Goal: Information Seeking & Learning: Learn about a topic

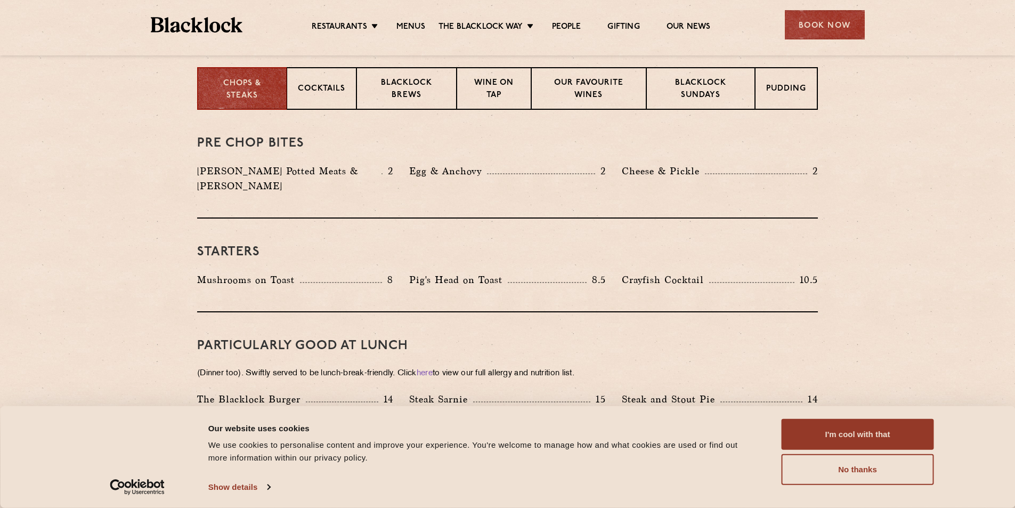
scroll to position [373, 0]
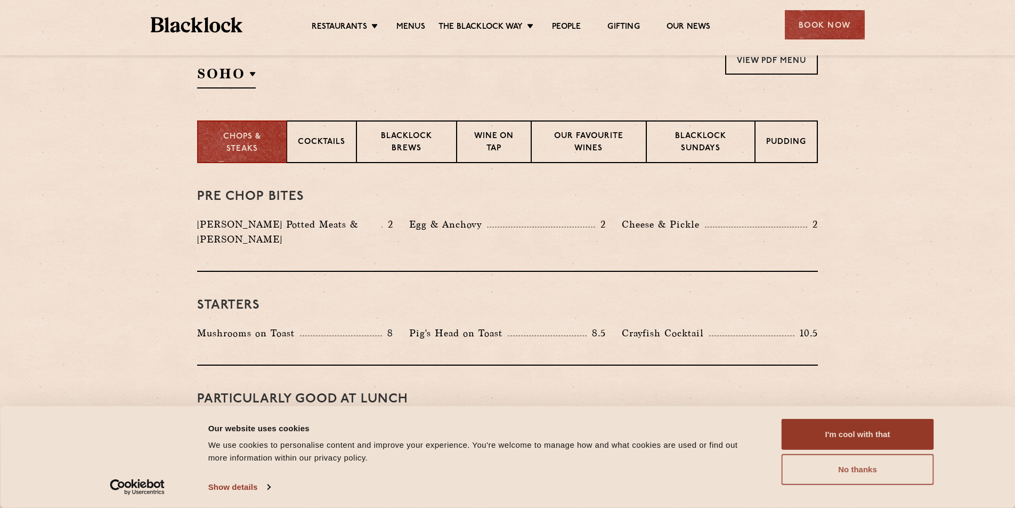
click at [862, 461] on button "No thanks" at bounding box center [858, 469] width 152 height 31
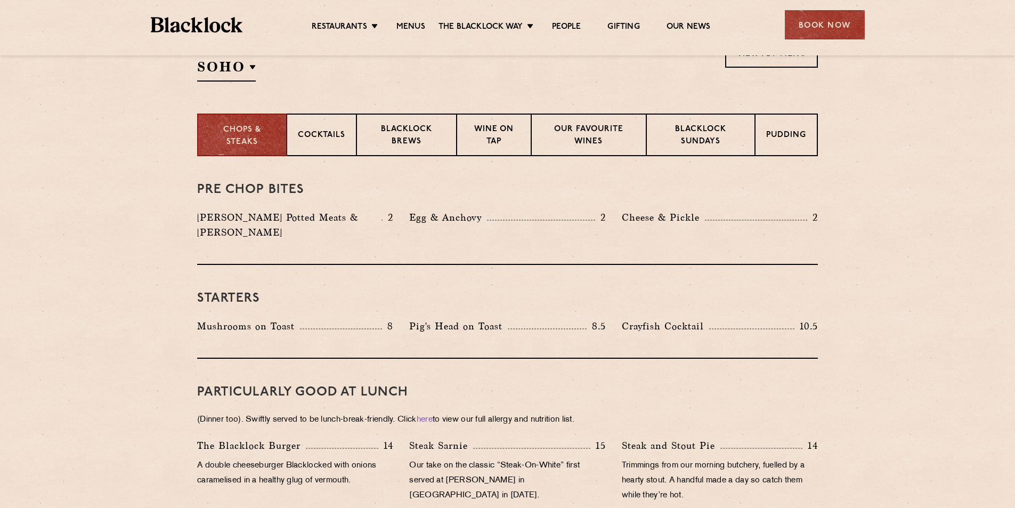
scroll to position [480, 0]
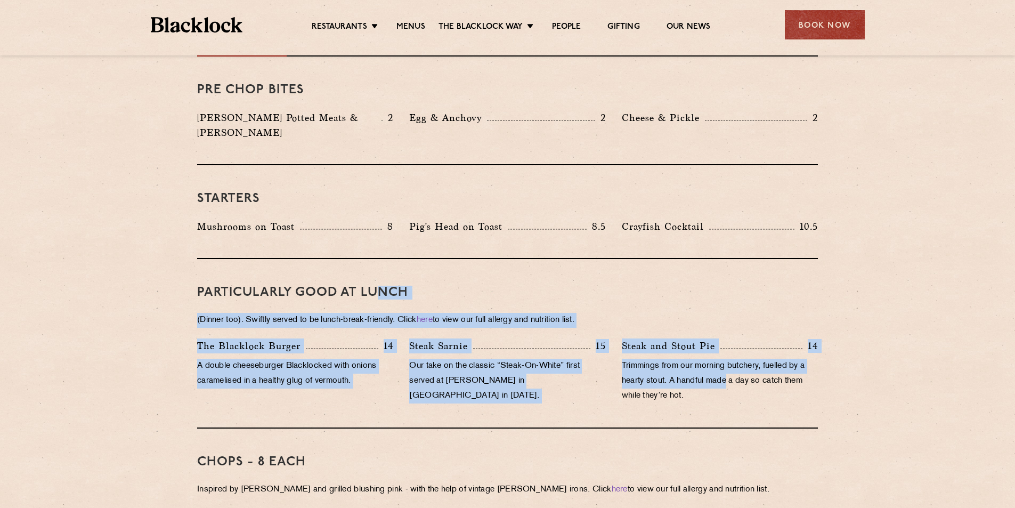
drag, startPoint x: 729, startPoint y: 361, endPoint x: 380, endPoint y: 274, distance: 359.8
click at [380, 274] on div "PARTICULARLY GOOD AT LUNCH (Dinner too). Swiftly served to be lunch-break-frien…" at bounding box center [507, 343] width 621 height 169
click at [805, 313] on p "(Dinner too). Swiftly served to be lunch-break-friendly. Click here to view our…" at bounding box center [507, 320] width 621 height 15
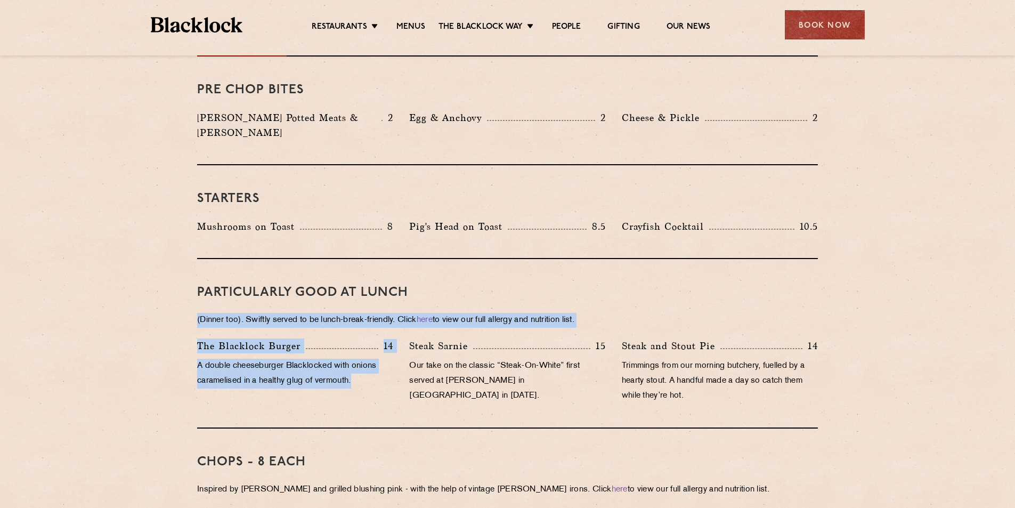
drag, startPoint x: 256, startPoint y: 337, endPoint x: 134, endPoint y: 312, distance: 124.6
click at [334, 374] on div "The [PERSON_NAME] Burger 14 A double cheeseburger Blacklocked with onions caram…" at bounding box center [295, 373] width 212 height 70
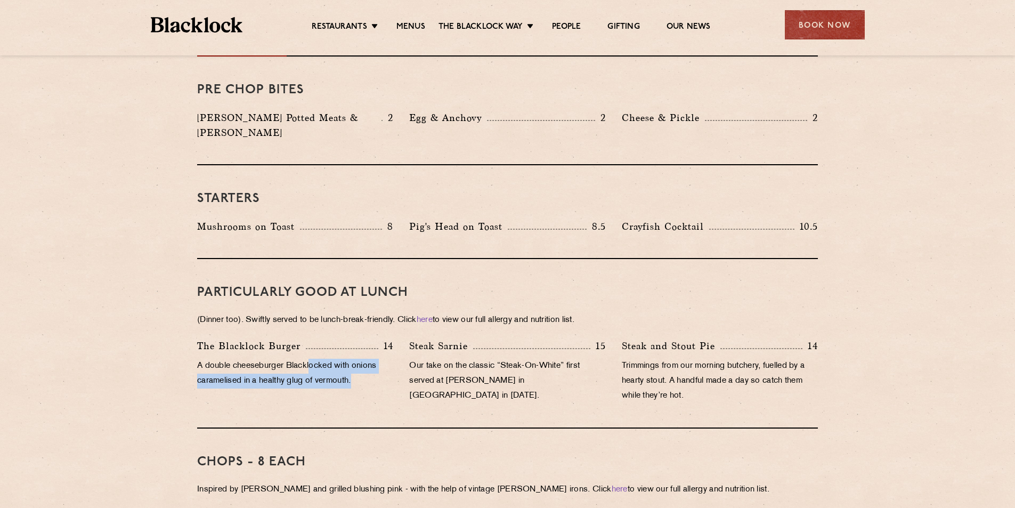
drag, startPoint x: 311, startPoint y: 350, endPoint x: 368, endPoint y: 381, distance: 64.9
click at [363, 378] on div "The [PERSON_NAME] Burger 14 A double cheeseburger Blacklocked with onions caram…" at bounding box center [295, 373] width 212 height 70
click at [377, 381] on div "The [PERSON_NAME] Burger 14 A double cheeseburger Blacklocked with onions caram…" at bounding box center [295, 373] width 212 height 70
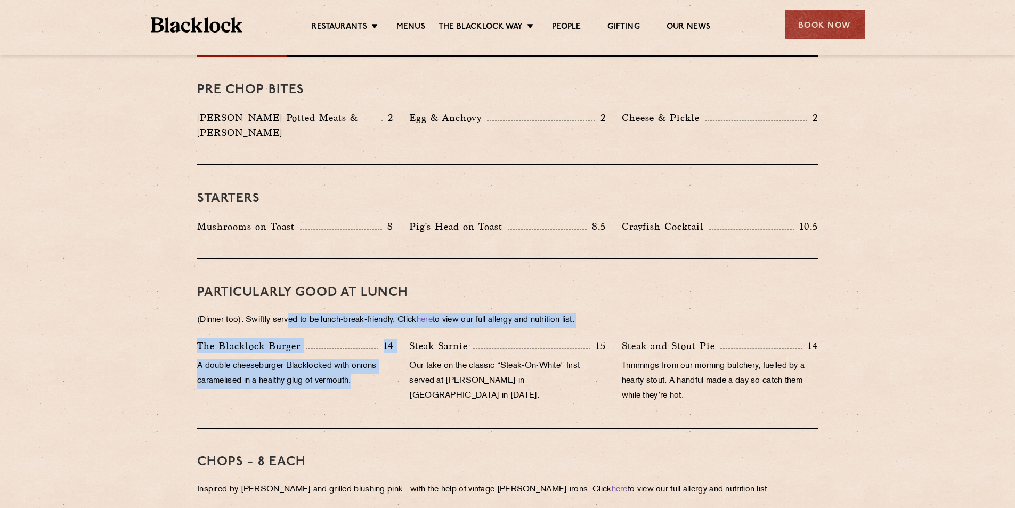
drag, startPoint x: 360, startPoint y: 383, endPoint x: 291, endPoint y: 290, distance: 115.0
click at [291, 290] on div "PARTICULARLY GOOD AT LUNCH (Dinner too). Swiftly served to be lunch-break-frien…" at bounding box center [507, 343] width 621 height 169
click at [346, 338] on div "The [PERSON_NAME] Burger 14" at bounding box center [295, 345] width 196 height 15
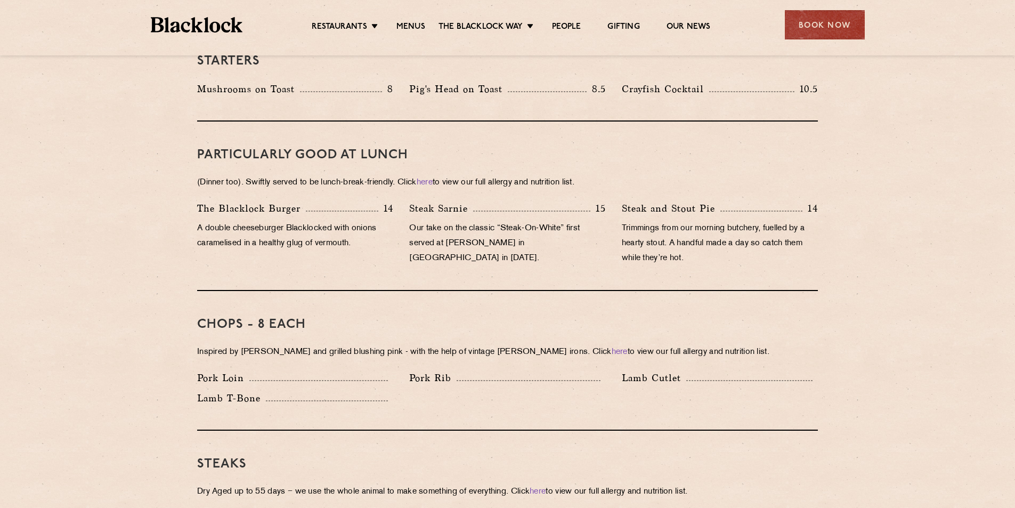
scroll to position [639, 0]
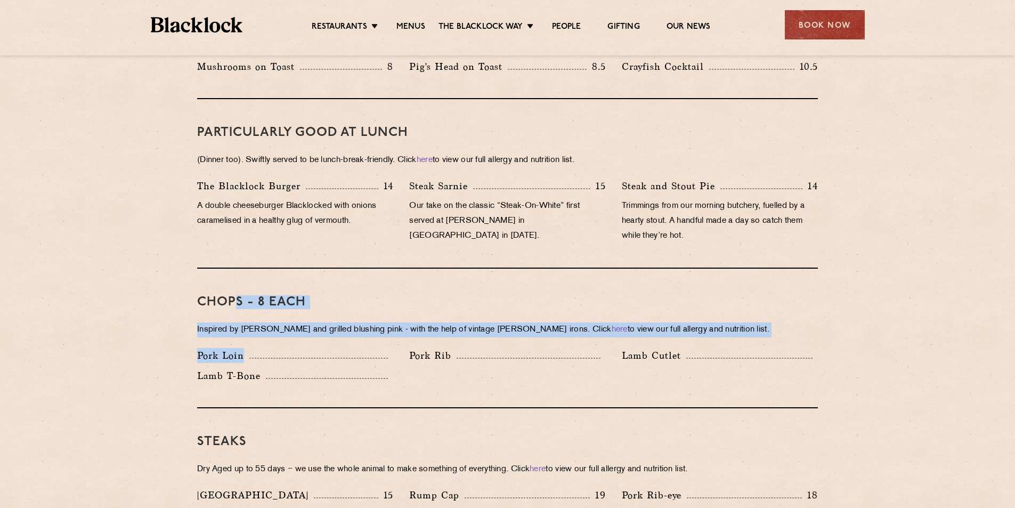
drag, startPoint x: 233, startPoint y: 281, endPoint x: 401, endPoint y: 355, distance: 183.7
click at [400, 355] on div "Chops - 8 each Inspired by [PERSON_NAME] and grilled blushing pink - with the h…" at bounding box center [507, 339] width 621 height 140
click at [271, 322] on p "Inspired by [PERSON_NAME] and grilled blushing pink - with the help of vintage …" at bounding box center [507, 329] width 621 height 15
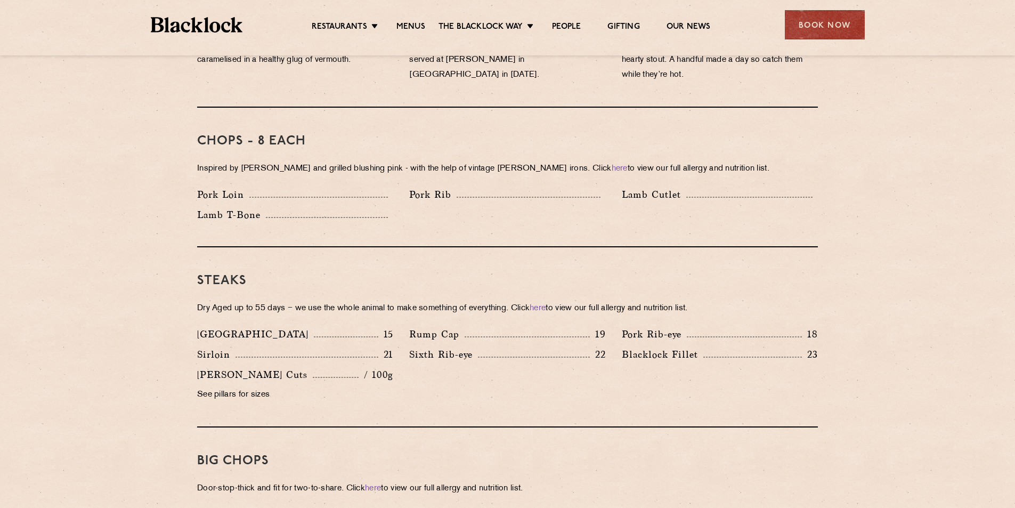
scroll to position [853, 0]
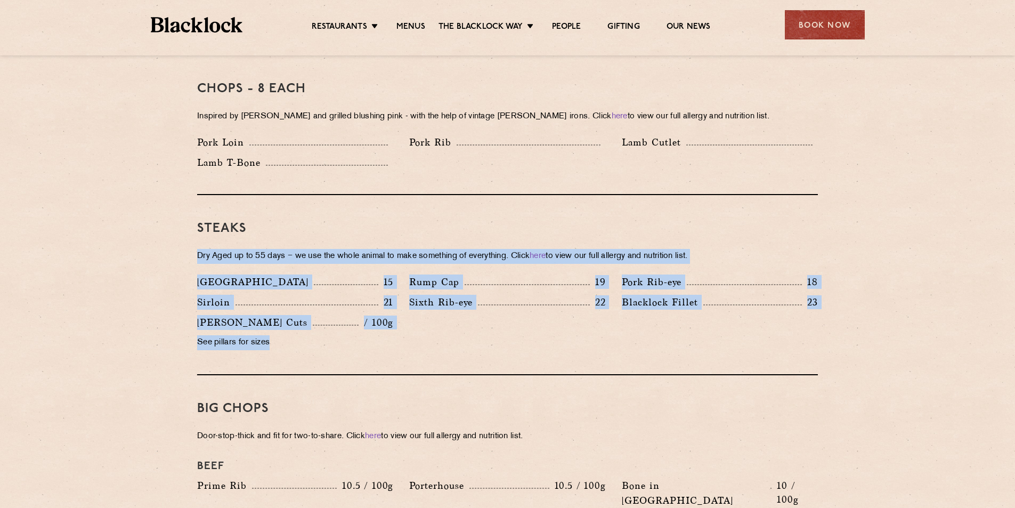
drag, startPoint x: 421, startPoint y: 338, endPoint x: 371, endPoint y: 240, distance: 110.1
click at [358, 215] on div "Steaks Dry Aged up to 55 days − we use the whole animal to make something of ev…" at bounding box center [507, 285] width 621 height 180
click at [536, 312] on div "Denver 15 Rump Cap 19 Pork Rib-eye 18 Sirloin 21 Sixth Rib-eye 22 [PERSON_NAME]…" at bounding box center [507, 314] width 637 height 81
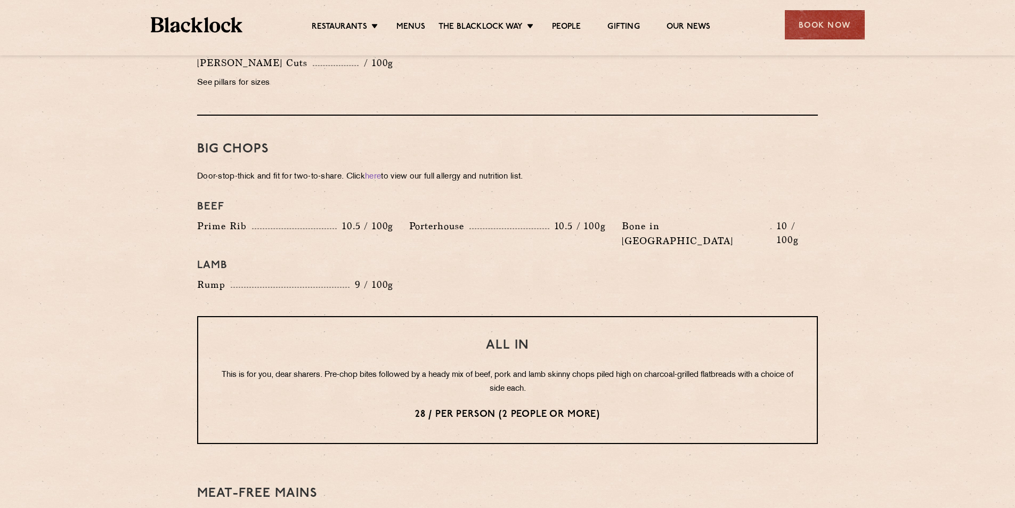
scroll to position [1119, 0]
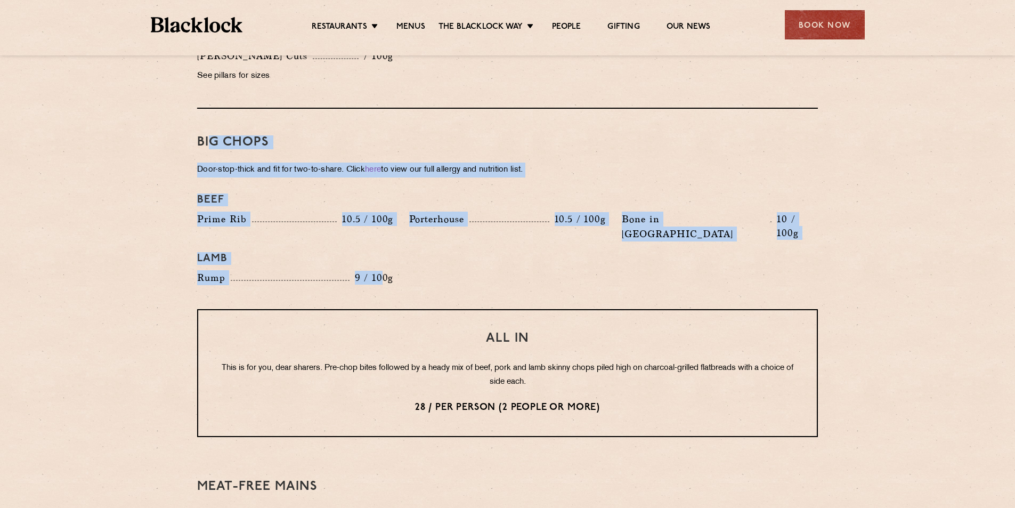
drag, startPoint x: 209, startPoint y: 119, endPoint x: 387, endPoint y: 250, distance: 221.0
click at [387, 250] on div "Big Chops Door-stop-thick and fit for two-to-share. Click here to view our full…" at bounding box center [507, 209] width 621 height 200
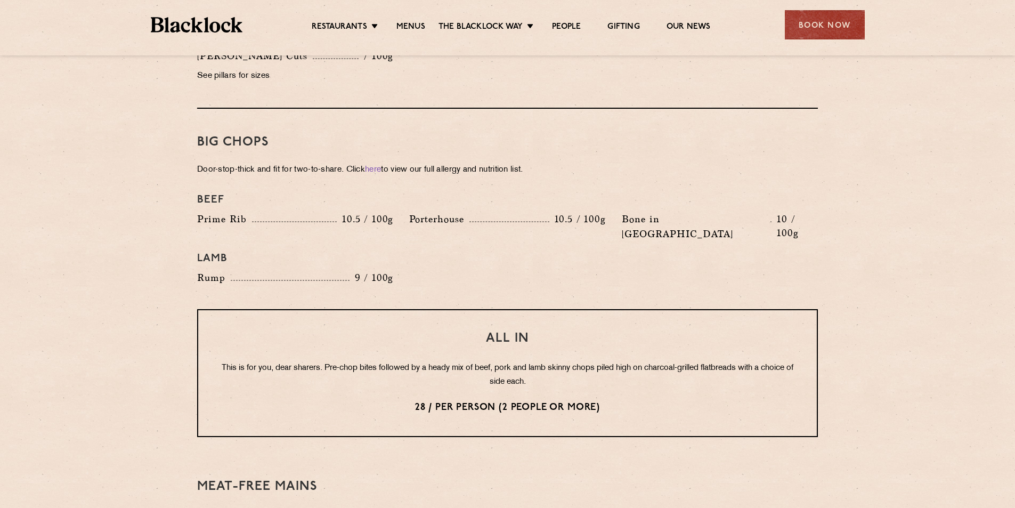
click at [577, 309] on div "All In This is for you, dear sharers. Pre-chop bites followed by a heady mix of…" at bounding box center [507, 373] width 621 height 128
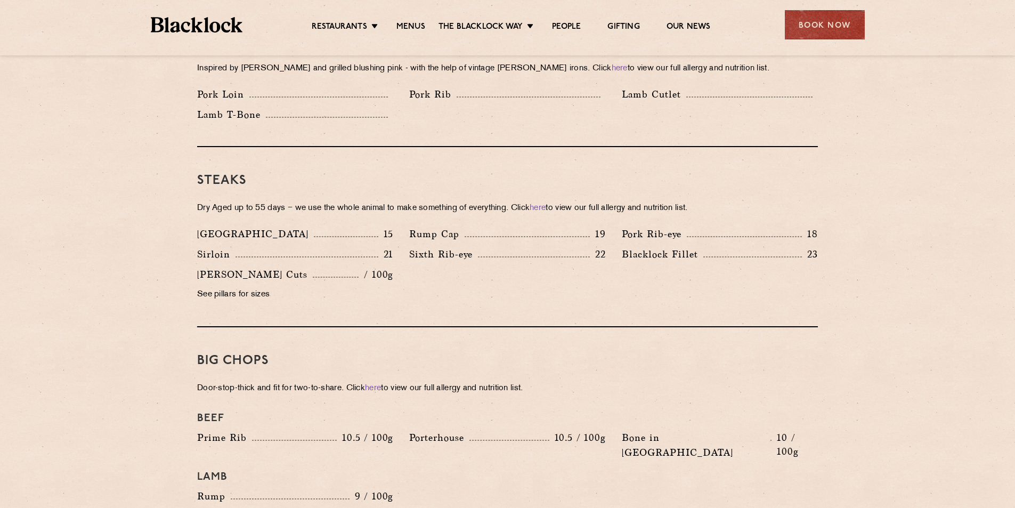
scroll to position [884, 0]
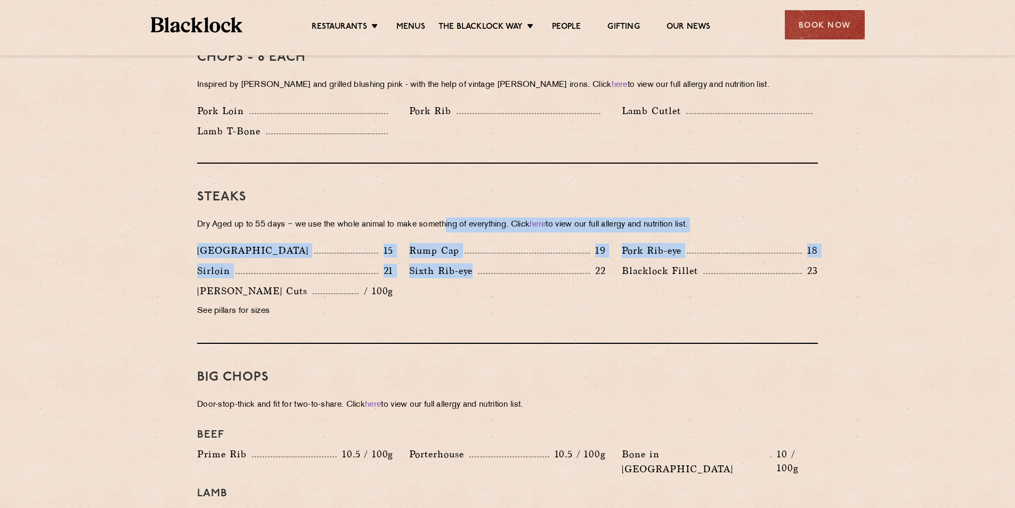
drag, startPoint x: 499, startPoint y: 294, endPoint x: 452, endPoint y: 199, distance: 105.8
click at [452, 199] on div "Steaks Dry Aged up to 55 days − we use the whole animal to make something of ev…" at bounding box center [507, 254] width 621 height 180
click at [466, 246] on div "Rump Cap 19" at bounding box center [507, 253] width 212 height 20
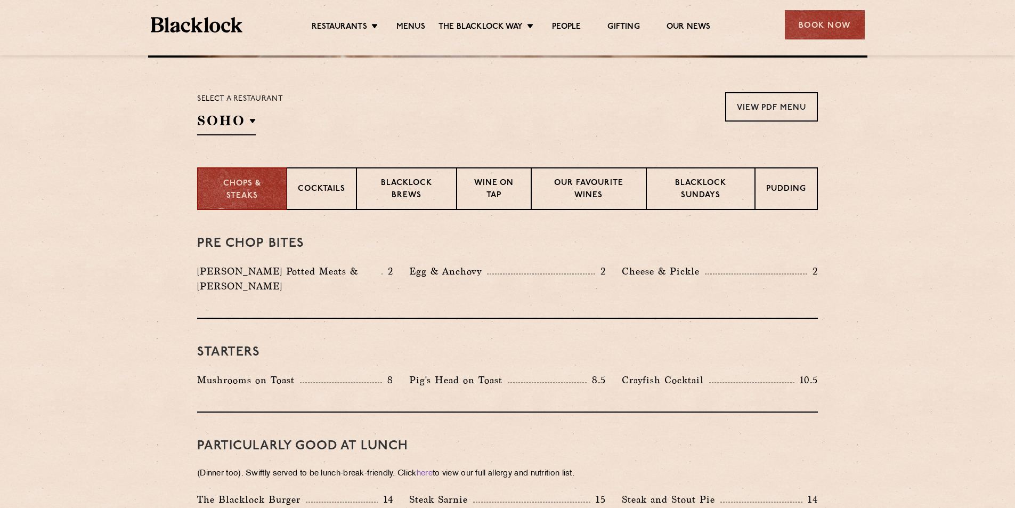
scroll to position [458, 0]
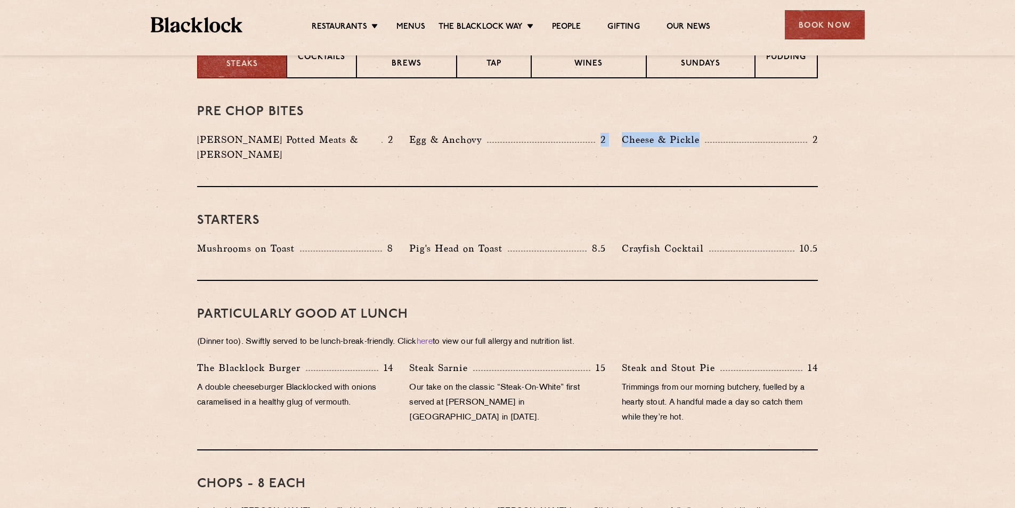
drag, startPoint x: 598, startPoint y: 134, endPoint x: 777, endPoint y: 145, distance: 179.9
click at [777, 145] on div "[PERSON_NAME] Potted Meats & Kimchi 2 Egg & Anchovy 2 [PERSON_NAME] & Pickle 2" at bounding box center [507, 149] width 637 height 35
click at [767, 145] on div "Cheese & Pickle 2" at bounding box center [720, 139] width 196 height 15
drag, startPoint x: 416, startPoint y: 144, endPoint x: 805, endPoint y: 153, distance: 389.1
click at [805, 153] on div "Pre Chop Bites [PERSON_NAME] Potted Meats & Kimchi 2 Egg & Anchovy 2 Cheese & P…" at bounding box center [507, 132] width 621 height 109
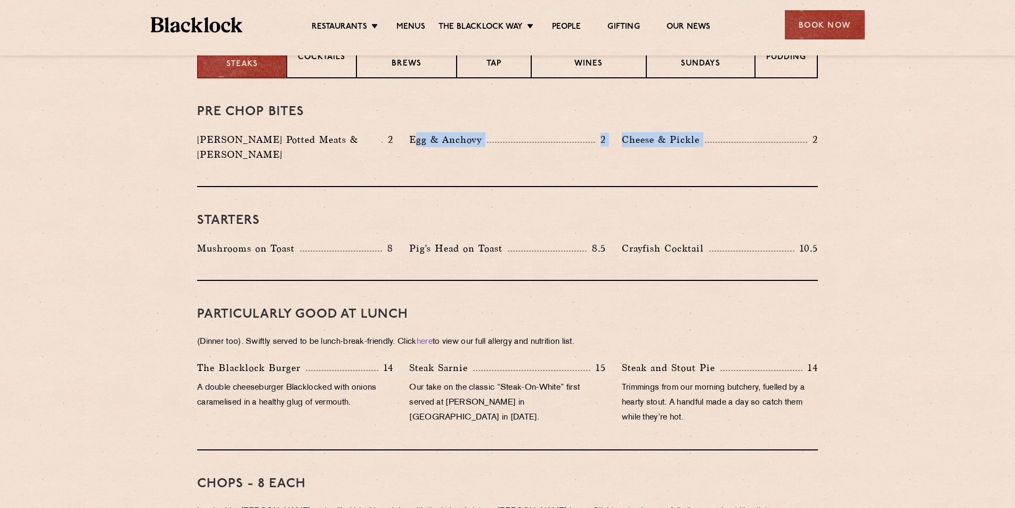
click at [805, 153] on div "Pre Chop Bites [PERSON_NAME] Potted Meats & Kimchi 2 Egg & Anchovy 2 Cheese & P…" at bounding box center [507, 132] width 621 height 109
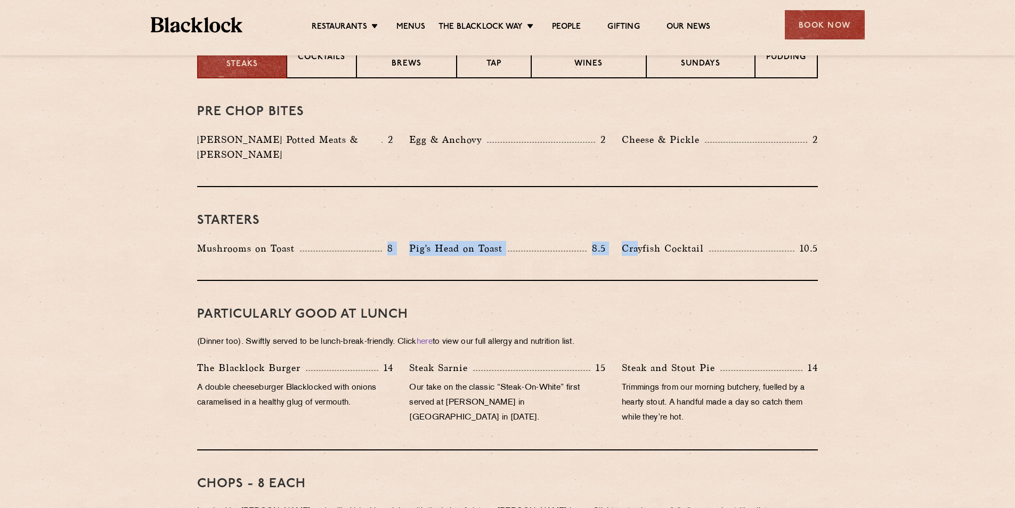
drag, startPoint x: 480, startPoint y: 227, endPoint x: 623, endPoint y: 230, distance: 143.4
click at [636, 232] on div "Starters Mushrooms on Toast 8 Pig's Head on Toast 8.5 Crayfish Cocktail 10.5" at bounding box center [507, 234] width 621 height 94
click at [541, 241] on div "Pig's Head on Toast 8.5" at bounding box center [507, 248] width 196 height 15
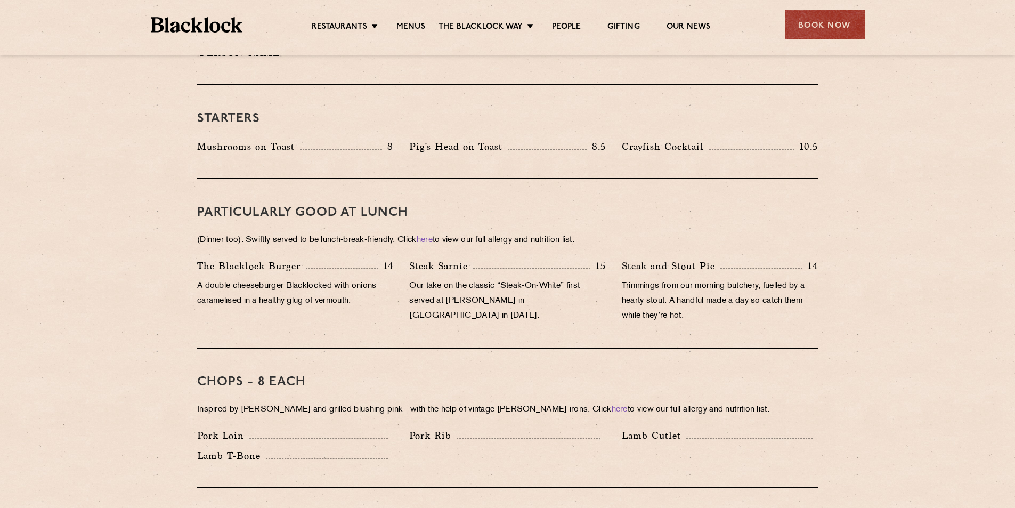
scroll to position [564, 0]
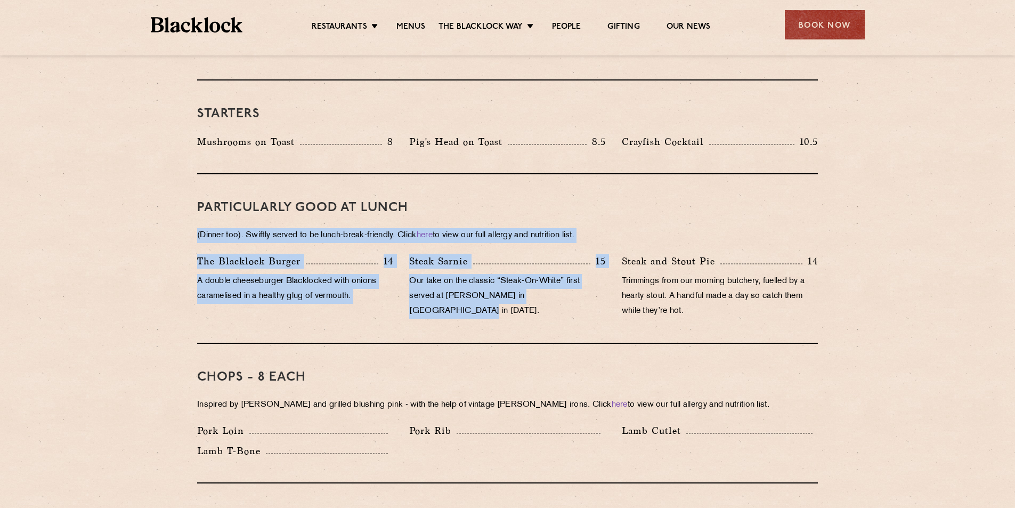
drag, startPoint x: 196, startPoint y: 221, endPoint x: 589, endPoint y: 284, distance: 397.8
click at [589, 284] on p "Our take on the classic “Steak-On-White” first served at [PERSON_NAME] in [GEOG…" at bounding box center [507, 296] width 196 height 45
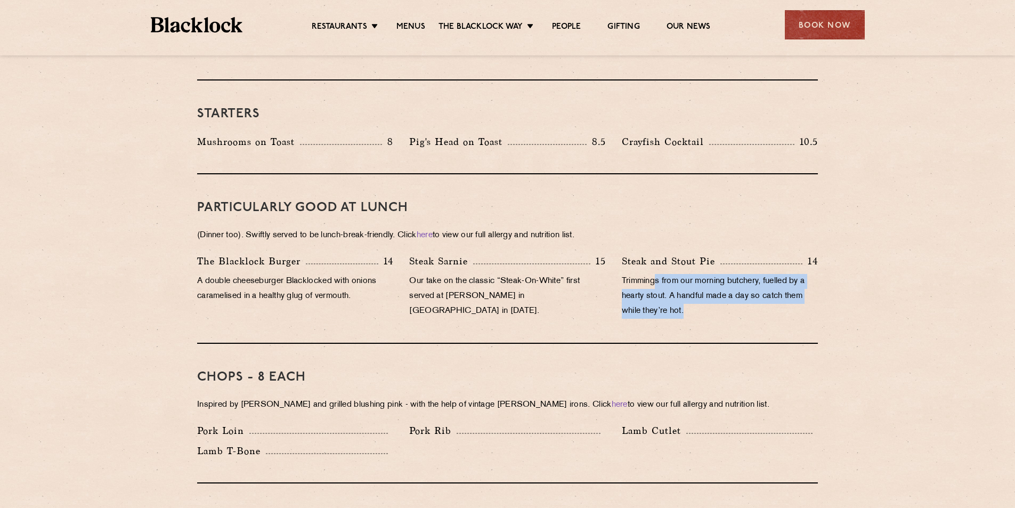
drag, startPoint x: 655, startPoint y: 257, endPoint x: 723, endPoint y: 295, distance: 77.5
click at [778, 300] on div "Steak and [PERSON_NAME] Pie 14 Trimmings from our morning butchery, fuelled by …" at bounding box center [720, 289] width 212 height 70
click at [661, 277] on p "Trimmings from our morning butchery, fuelled by a hearty stout. A handful made …" at bounding box center [720, 296] width 196 height 45
drag, startPoint x: 623, startPoint y: 266, endPoint x: 733, endPoint y: 302, distance: 115.9
click at [733, 302] on div "Steak and [PERSON_NAME] Pie 14 Trimmings from our morning butchery, fuelled by …" at bounding box center [720, 289] width 212 height 70
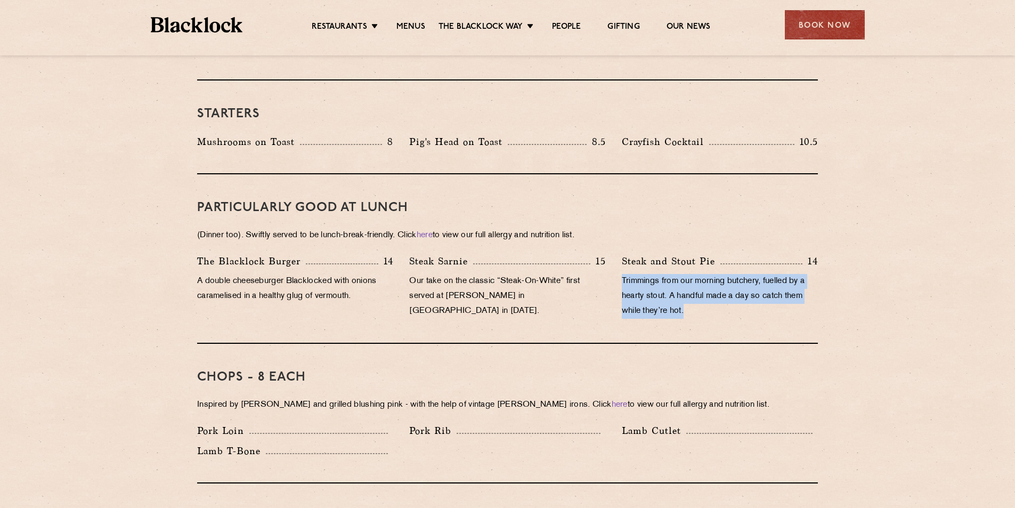
click at [728, 302] on p "Trimmings from our morning butchery, fuelled by a hearty stout. A handful made …" at bounding box center [720, 296] width 196 height 45
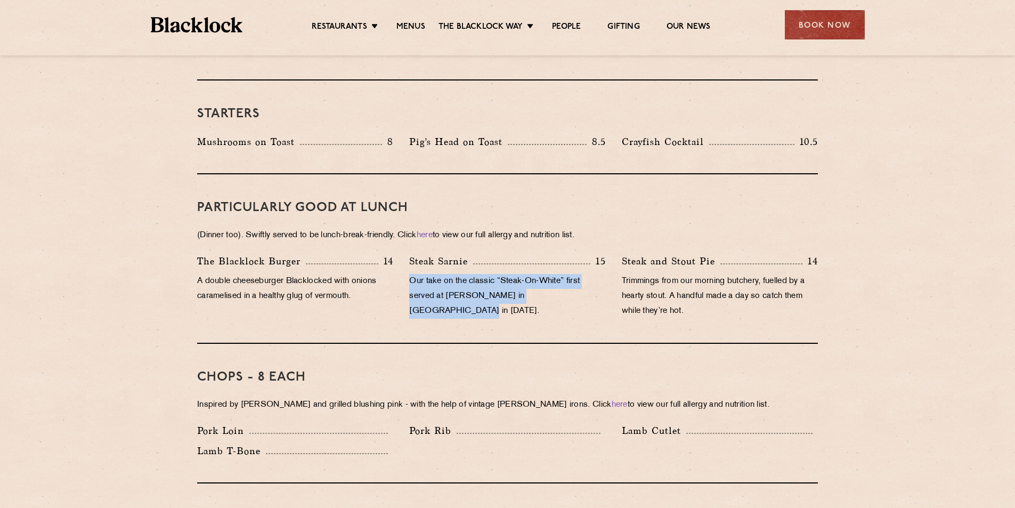
drag, startPoint x: 401, startPoint y: 260, endPoint x: 593, endPoint y: 294, distance: 194.7
click at [589, 297] on div "Steak Sarnie 15 Our take on the classic “Steak-On-White” first served at Louis’…" at bounding box center [507, 289] width 212 height 70
click at [593, 294] on div "Steak Sarnie 15 Our take on the classic “Steak-On-White” first served at Louis’…" at bounding box center [507, 289] width 212 height 70
drag, startPoint x: 403, startPoint y: 261, endPoint x: 578, endPoint y: 299, distance: 178.5
click at [578, 299] on div "Steak Sarnie 15 Our take on the classic “Steak-On-White” first served at Louis’…" at bounding box center [507, 289] width 212 height 70
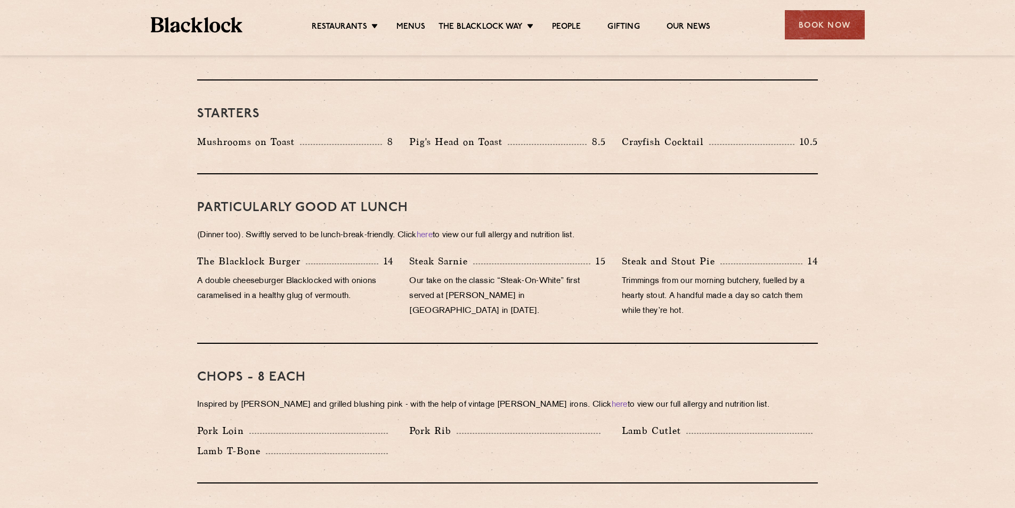
click at [593, 296] on div "Steak Sarnie 15 Our take on the classic “Steak-On-White” first served at Louis’…" at bounding box center [507, 289] width 212 height 70
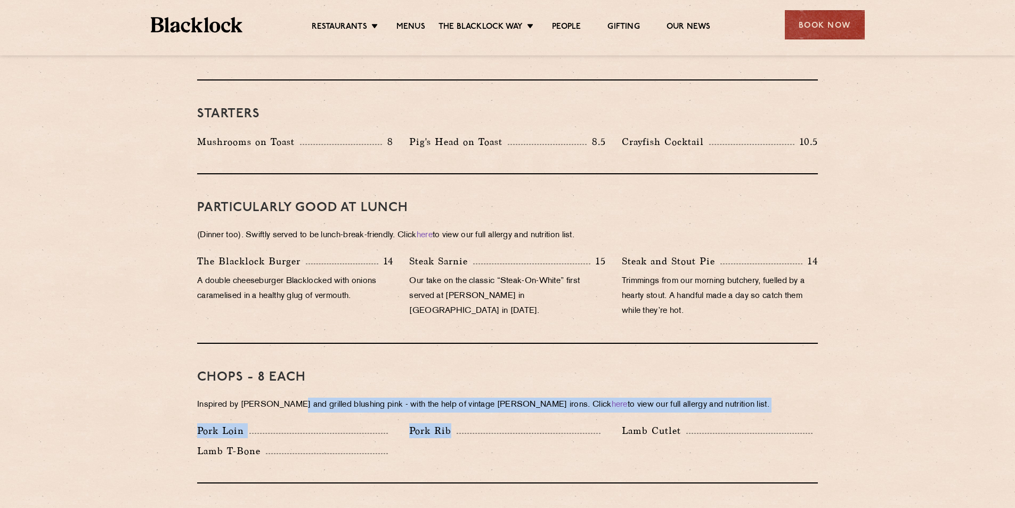
drag, startPoint x: 290, startPoint y: 382, endPoint x: 457, endPoint y: 407, distance: 168.6
click at [457, 407] on div "Chops - 8 each Inspired by [PERSON_NAME] and grilled blushing pink - with the h…" at bounding box center [507, 414] width 621 height 140
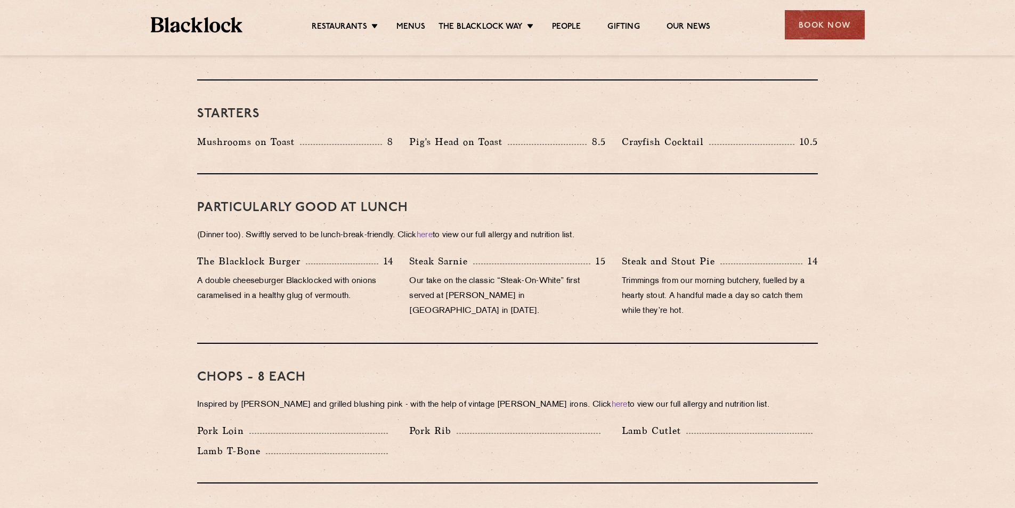
click at [426, 344] on div "Chops - 8 each Inspired by [PERSON_NAME] and grilled blushing pink - with the h…" at bounding box center [507, 414] width 621 height 140
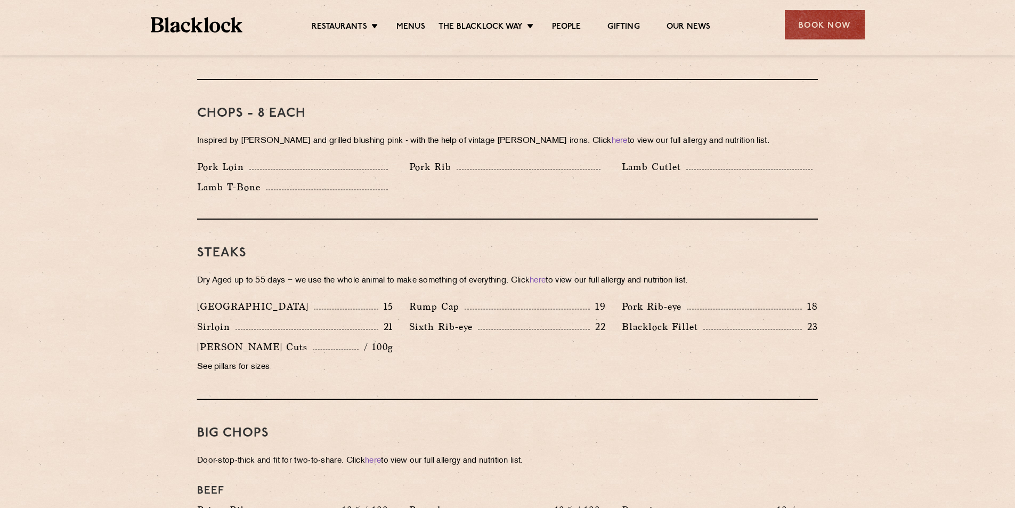
scroll to position [831, 0]
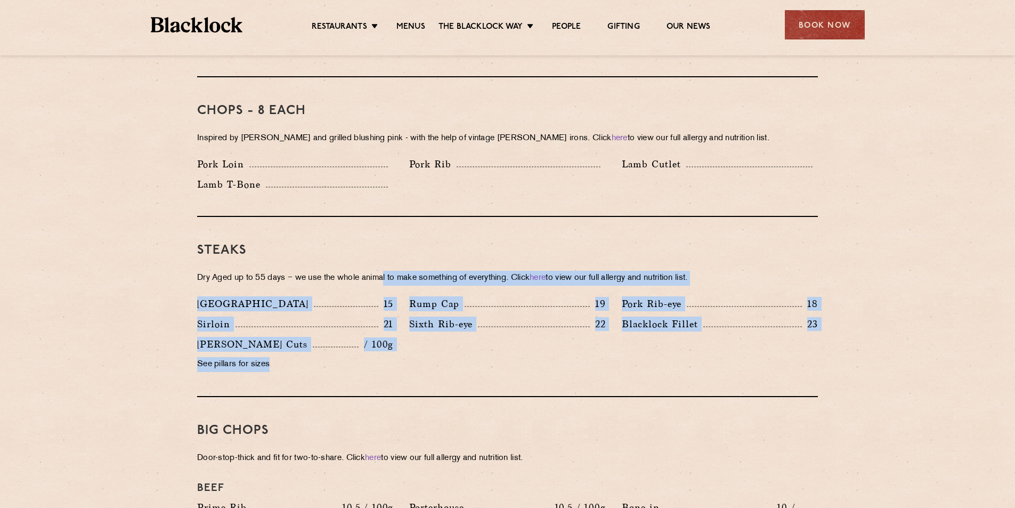
drag, startPoint x: 420, startPoint y: 345, endPoint x: 386, endPoint y: 243, distance: 107.7
click at [385, 240] on div "Steaks Dry Aged up to 55 days − we use the whole animal to make something of ev…" at bounding box center [507, 307] width 621 height 180
click at [401, 317] on div "Sirloin 21" at bounding box center [295, 327] width 212 height 20
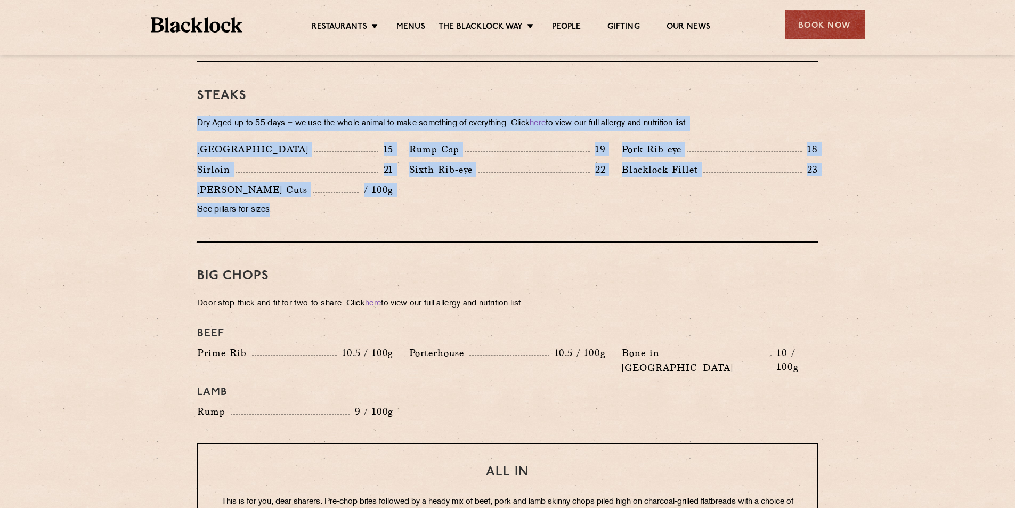
scroll to position [991, 0]
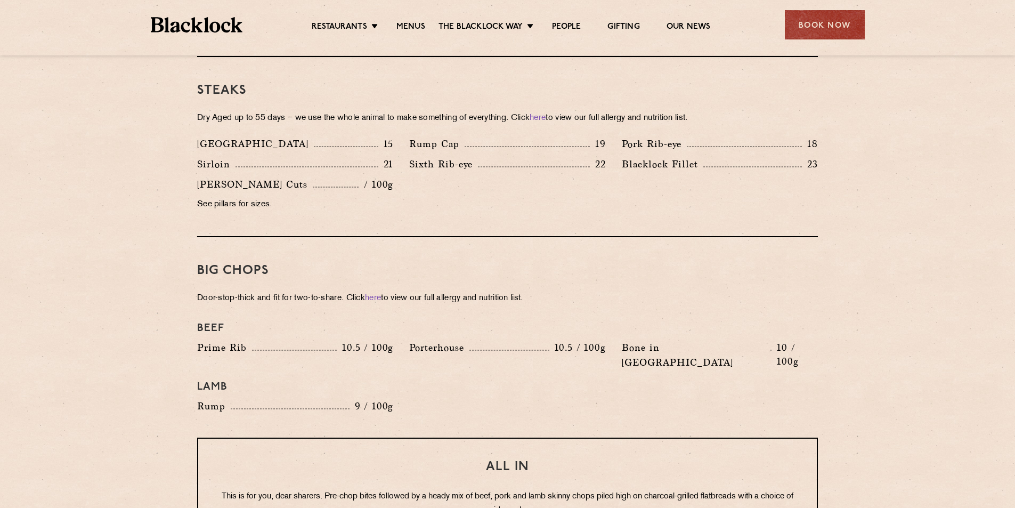
click at [495, 340] on div "Porterhouse 10.5 / 100g" at bounding box center [507, 347] width 196 height 15
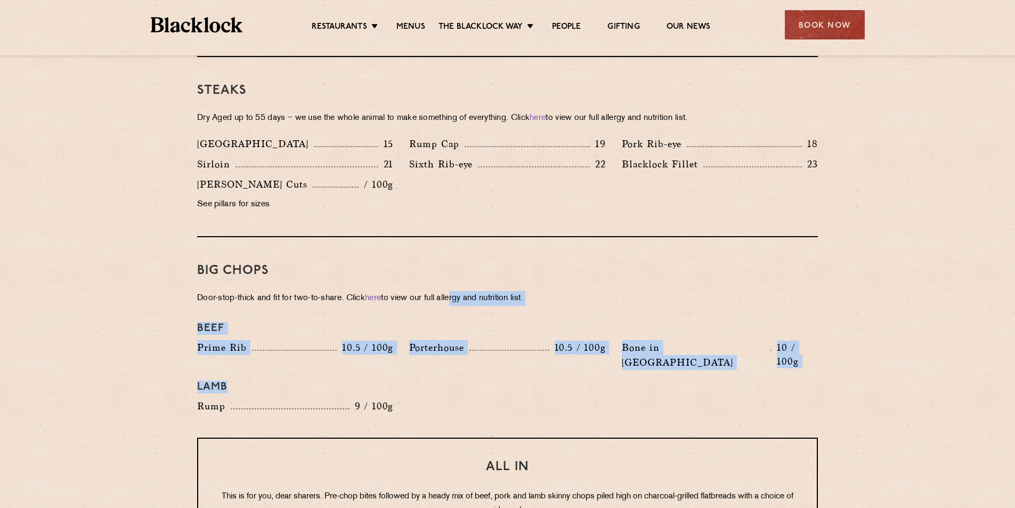
drag, startPoint x: 523, startPoint y: 372, endPoint x: 457, endPoint y: 282, distance: 111.4
click at [457, 282] on div "Big Chops Door-stop-thick and fit for two-to-share. Click here to view our full…" at bounding box center [507, 337] width 621 height 200
click at [460, 324] on div "Beef" at bounding box center [507, 328] width 637 height 23
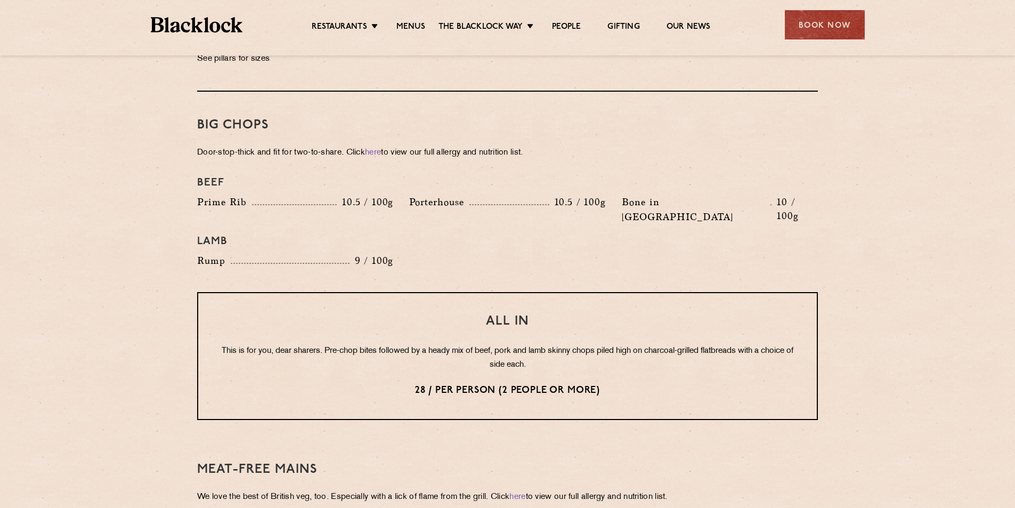
scroll to position [1150, 0]
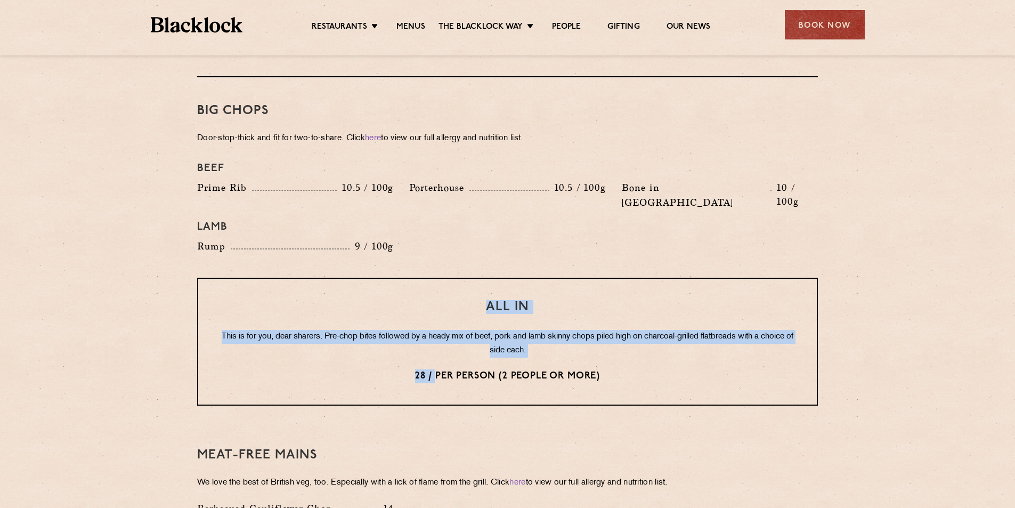
drag, startPoint x: 432, startPoint y: 330, endPoint x: 452, endPoint y: 272, distance: 60.8
click at [450, 278] on div "All In This is for you, dear sharers. Pre-chop bites followed by a heady mix of…" at bounding box center [507, 342] width 621 height 128
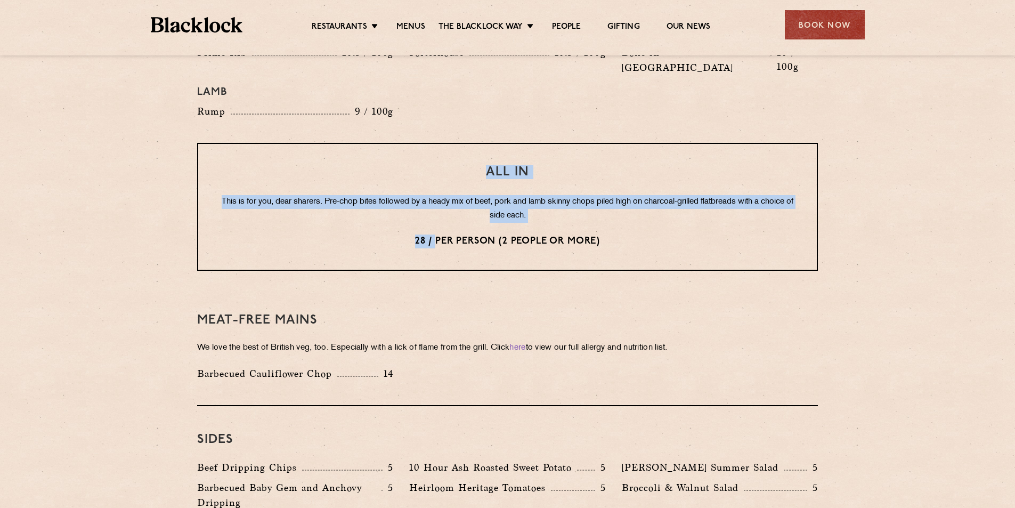
scroll to position [1310, 0]
